Goal: Navigation & Orientation: Find specific page/section

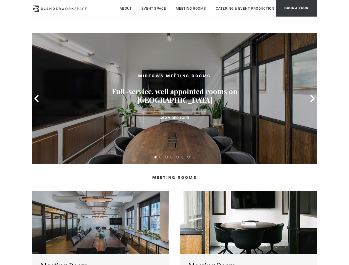
click at [36, 99] on icon at bounding box center [36, 98] width 7 height 7
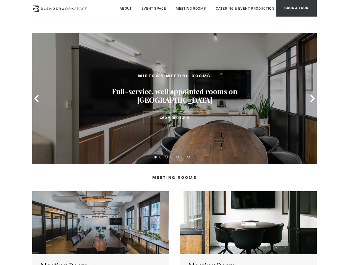
click at [313, 99] on icon at bounding box center [312, 98] width 7 height 7
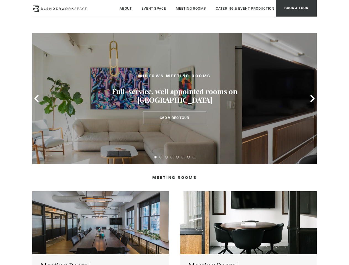
click at [155, 157] on button at bounding box center [155, 157] width 3 height 3
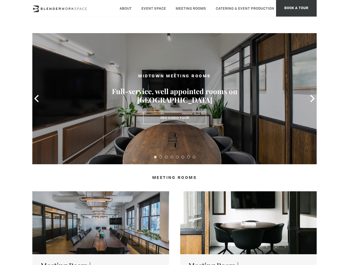
click at [161, 157] on button at bounding box center [160, 157] width 3 height 3
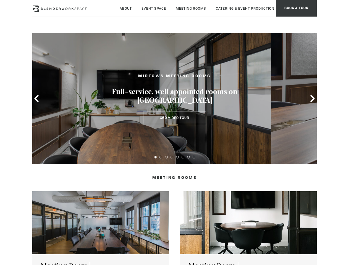
click at [166, 157] on button at bounding box center [166, 157] width 3 height 3
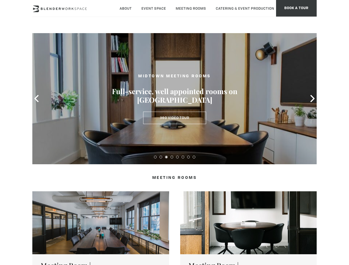
click at [172, 157] on button at bounding box center [172, 157] width 3 height 3
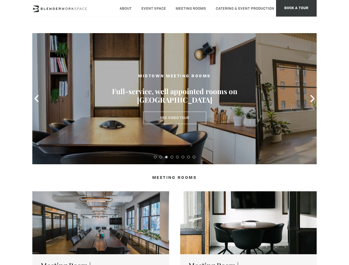
click at [177, 157] on button at bounding box center [177, 157] width 3 height 3
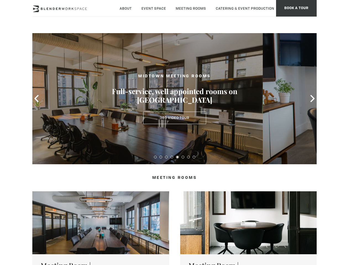
click at [183, 157] on button at bounding box center [183, 157] width 3 height 3
